Goal: Information Seeking & Learning: Learn about a topic

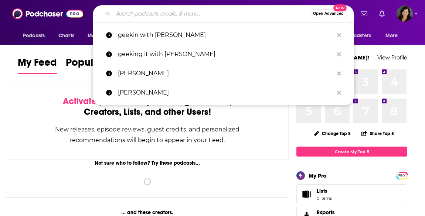
click at [236, 14] on input "Search podcasts, credits, & more..." at bounding box center [211, 14] width 197 height 12
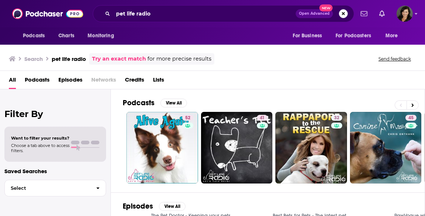
click at [41, 75] on span "Podcasts" at bounding box center [37, 81] width 25 height 15
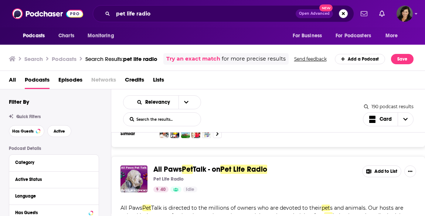
scroll to position [598, 0]
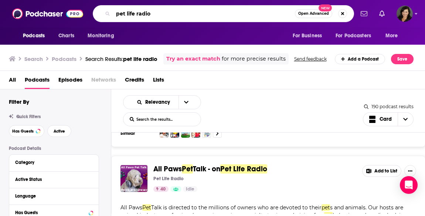
click at [171, 16] on input "pet life radio" at bounding box center [204, 14] width 182 height 12
type input "pet life radio [PERSON_NAME]"
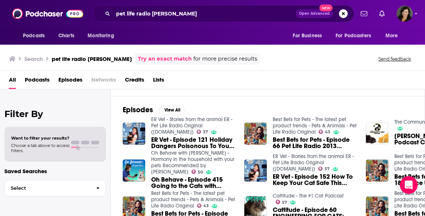
scroll to position [95, 0]
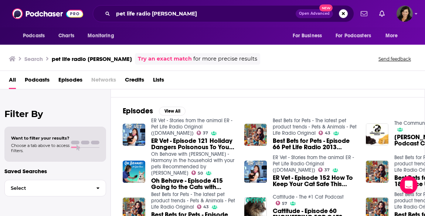
click at [298, 143] on span "Best Bets for Pets - Episode 66 Pet Life Radio 2013 Holiday Magazine and Gift G…" at bounding box center [315, 144] width 84 height 13
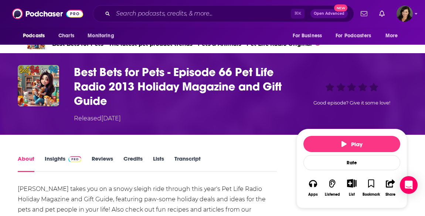
scroll to position [30, 0]
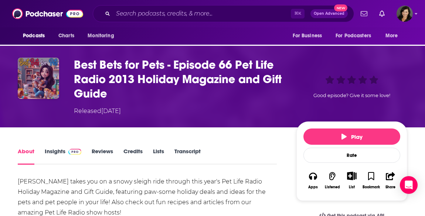
click at [28, 67] on img "Best Bets for Pets - Episode 66 Pet Life Radio 2013 Holiday Magazine and Gift G…" at bounding box center [38, 78] width 41 height 41
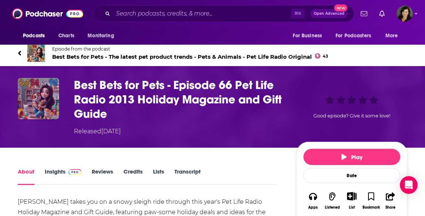
scroll to position [0, 0]
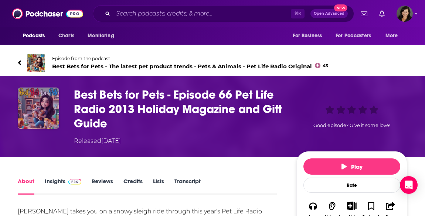
click at [44, 116] on img "Best Bets for Pets - Episode 66 Pet Life Radio 2013 Holiday Magazine and Gift G…" at bounding box center [38, 108] width 41 height 41
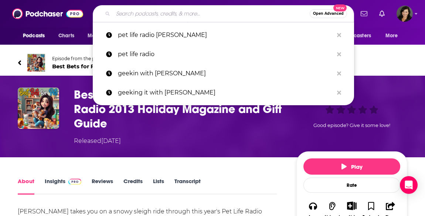
click at [145, 16] on input "Search podcasts, credits, & more..." at bounding box center [211, 14] width 197 height 12
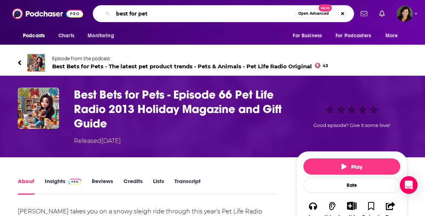
type input "best for pets"
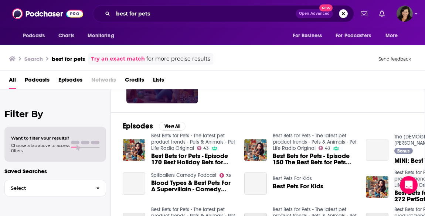
scroll to position [112, 0]
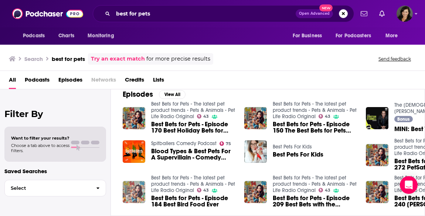
click at [138, 192] on img "Best Bets for Pets - Episode 184 Best Bird Food Ever" at bounding box center [134, 192] width 23 height 23
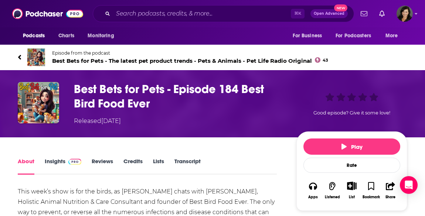
scroll to position [6, 0]
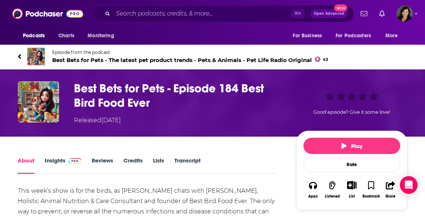
click at [81, 59] on span "Best Bets for Pets - The latest pet product trends - Pets & Animals - Pet Life …" at bounding box center [190, 60] width 276 height 7
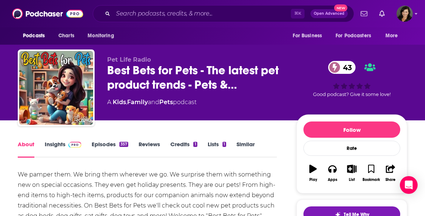
click at [56, 142] on link "Insights" at bounding box center [63, 149] width 37 height 17
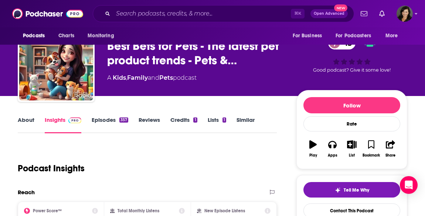
scroll to position [25, 0]
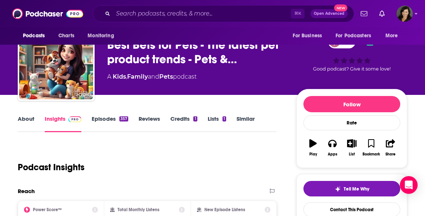
click at [27, 118] on link "About" at bounding box center [26, 123] width 17 height 17
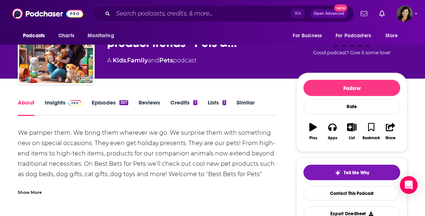
scroll to position [43, 0]
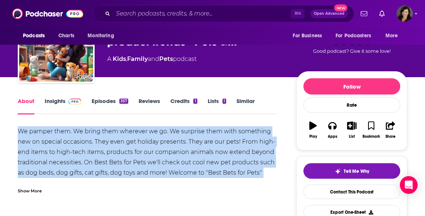
drag, startPoint x: 20, startPoint y: 132, endPoint x: 279, endPoint y: 178, distance: 262.7
copy div "We pamper them. We bring them wherever we go. We surprise them with something n…"
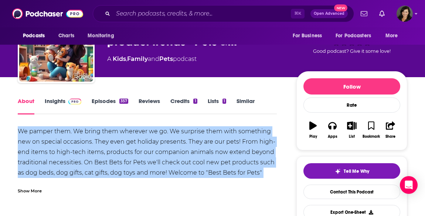
scroll to position [0, 0]
